Goal: Task Accomplishment & Management: Manage account settings

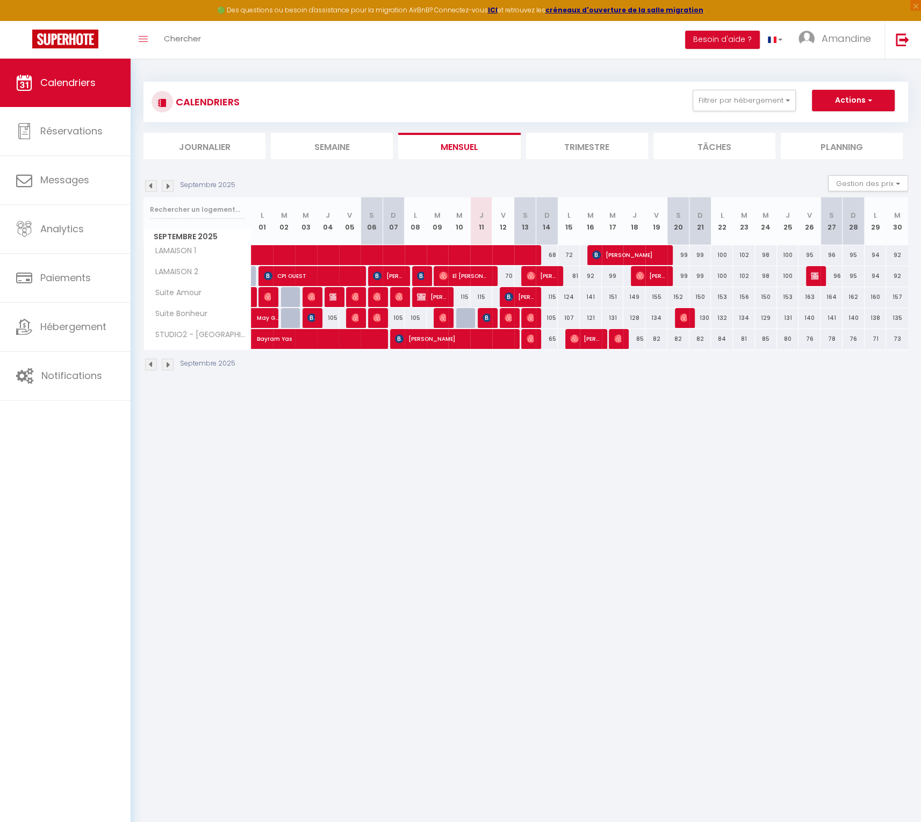
click at [545, 279] on span "[PERSON_NAME]" at bounding box center [542, 275] width 30 height 20
select select "OK"
select select "0"
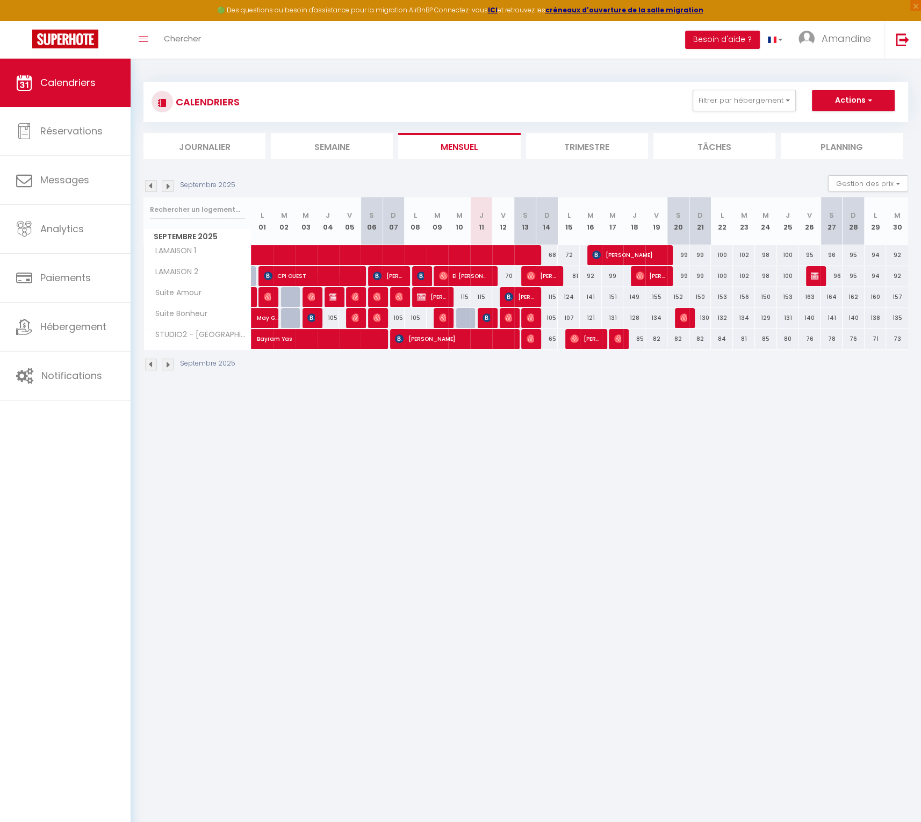
select select "1"
select select
select select "32010"
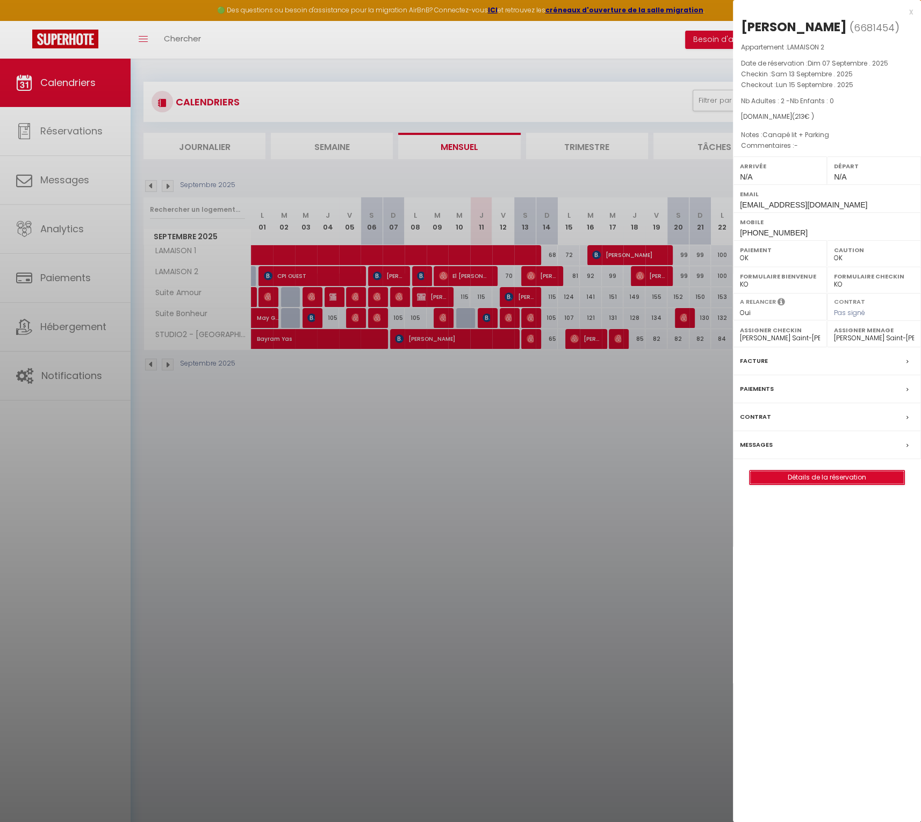
click at [830, 478] on link "Détails de la réservation" at bounding box center [827, 477] width 155 height 14
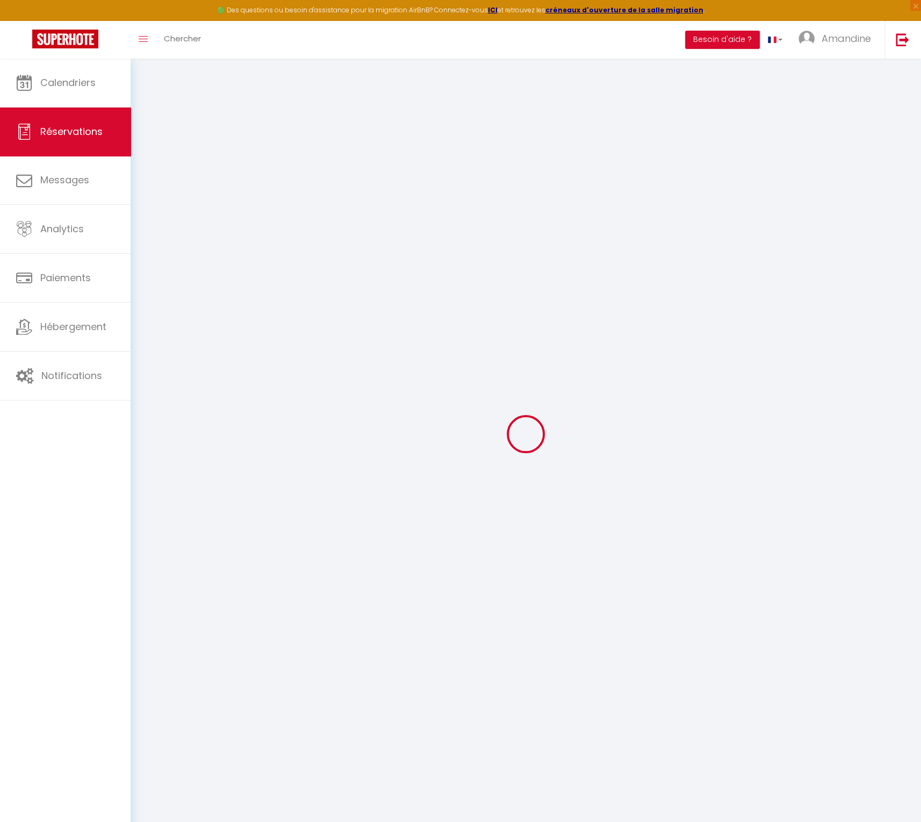
select select
checkbox input "false"
type \!\)0 "Canapé lit + Parking"
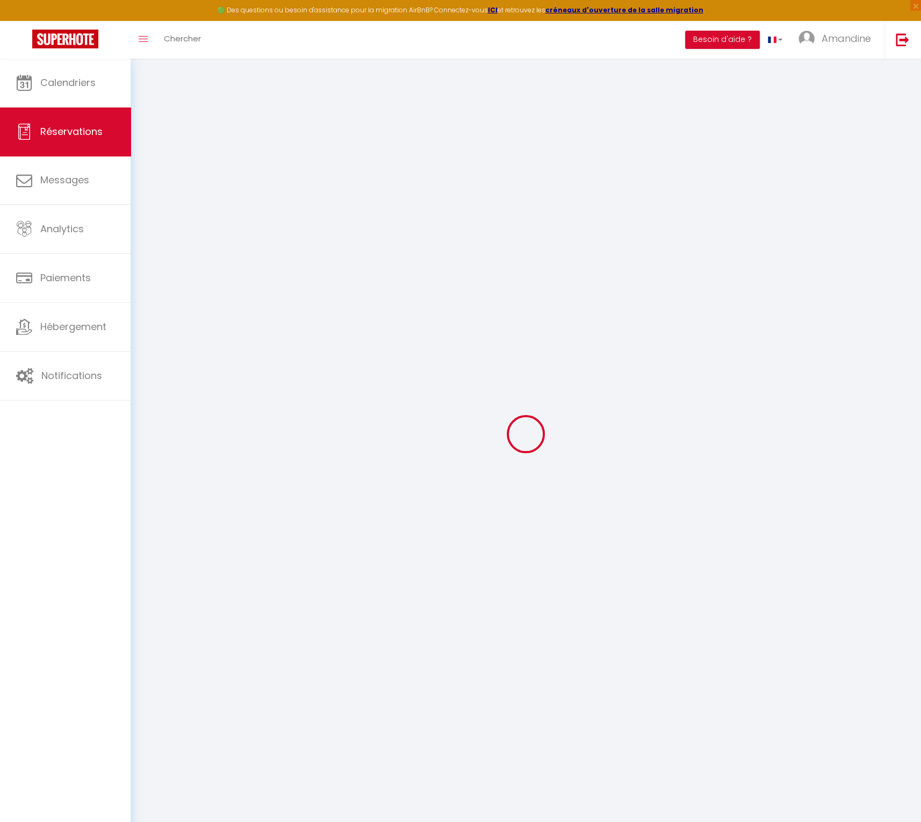
select select
checkbox input "false"
select select
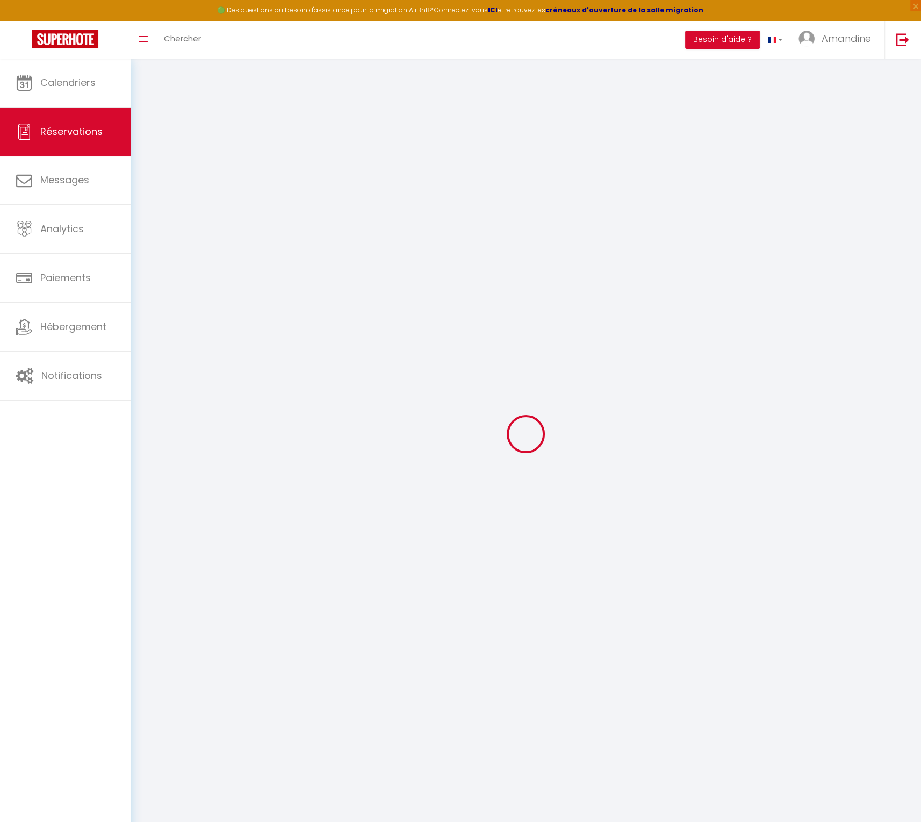
type input "38"
select select
checkbox input "false"
select select
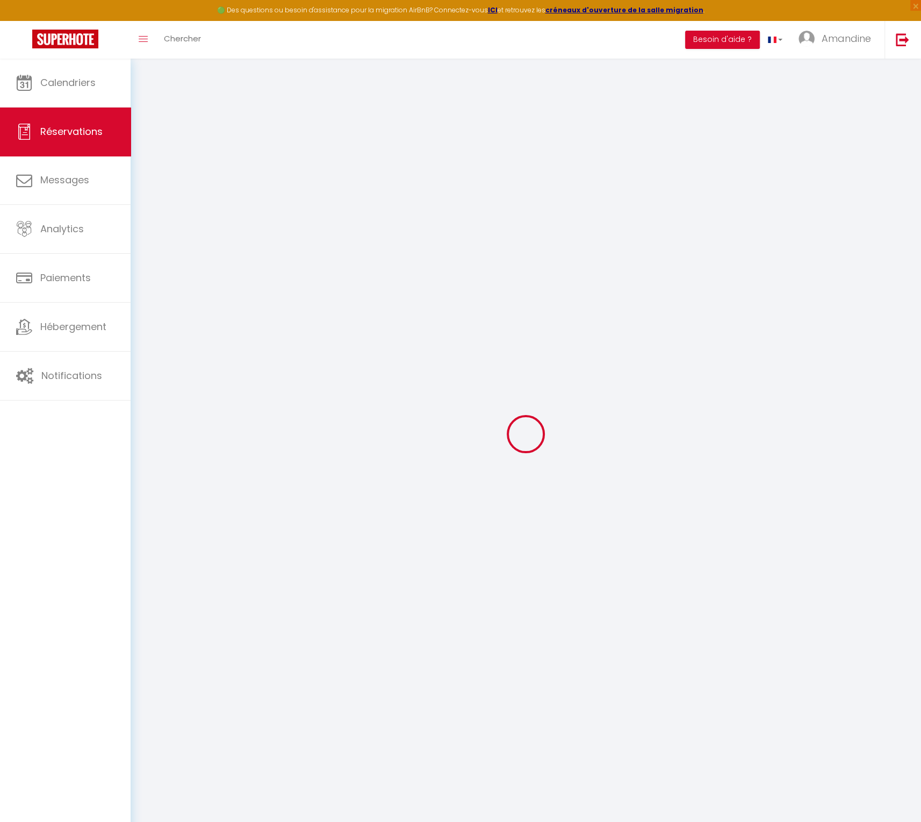
checkbox input "false"
select select
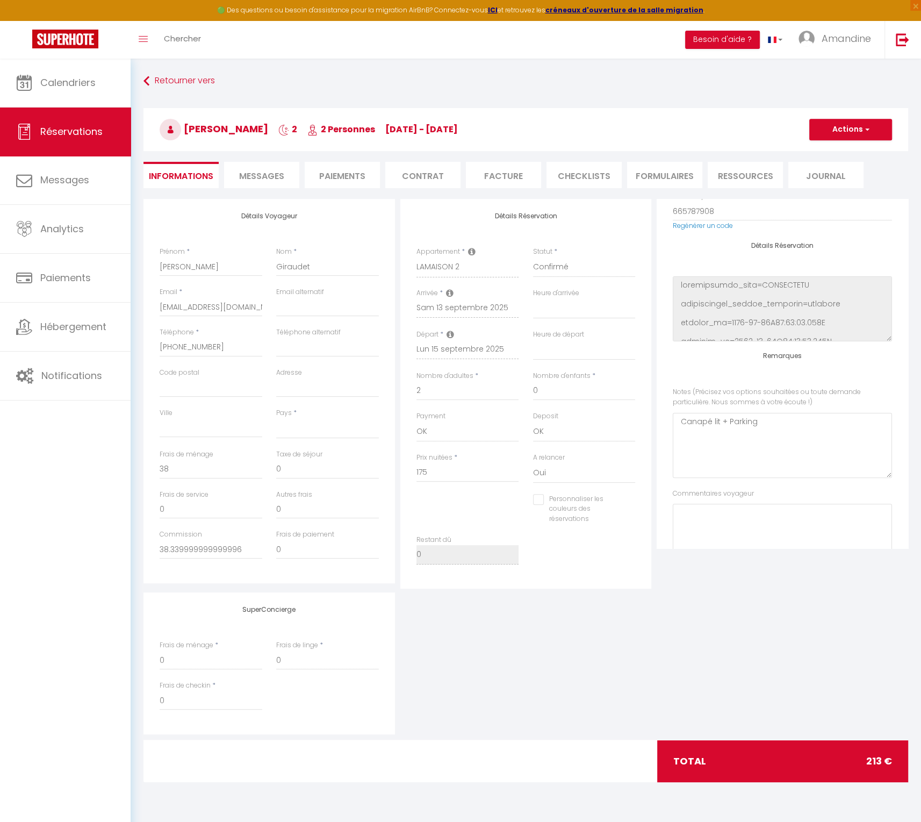
click at [253, 177] on span "Messages" at bounding box center [261, 176] width 45 height 12
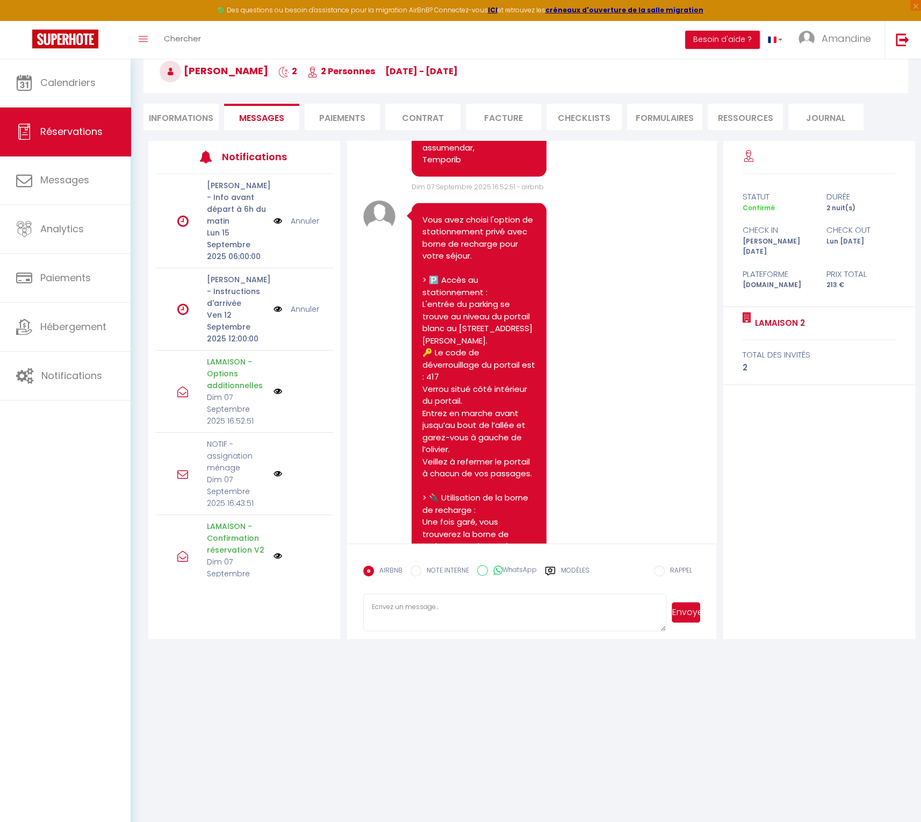
scroll to position [2064, 0]
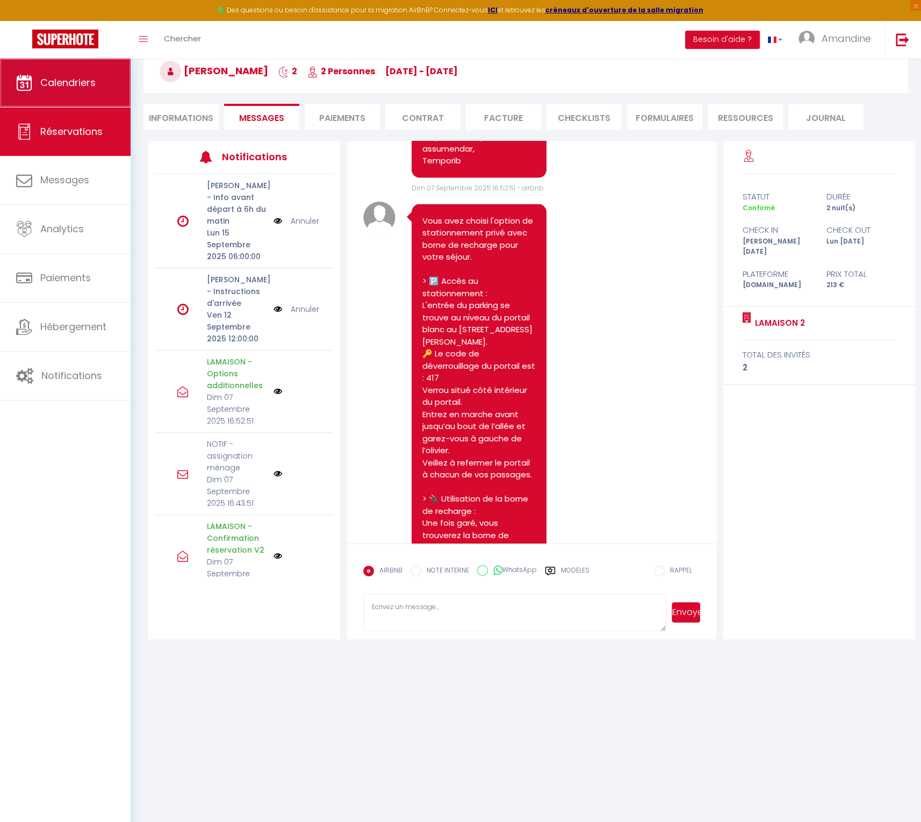
click at [117, 80] on link "Calendriers" at bounding box center [65, 83] width 131 height 48
